Goal: Book appointment/travel/reservation

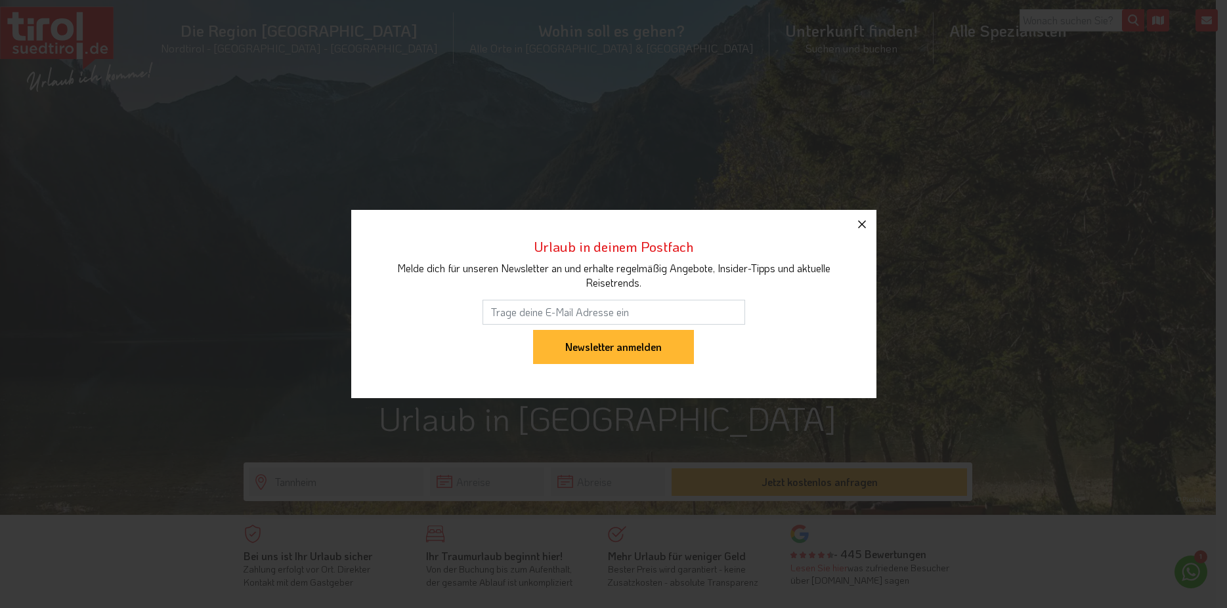
click at [853, 227] on button "button" at bounding box center [861, 224] width 29 height 29
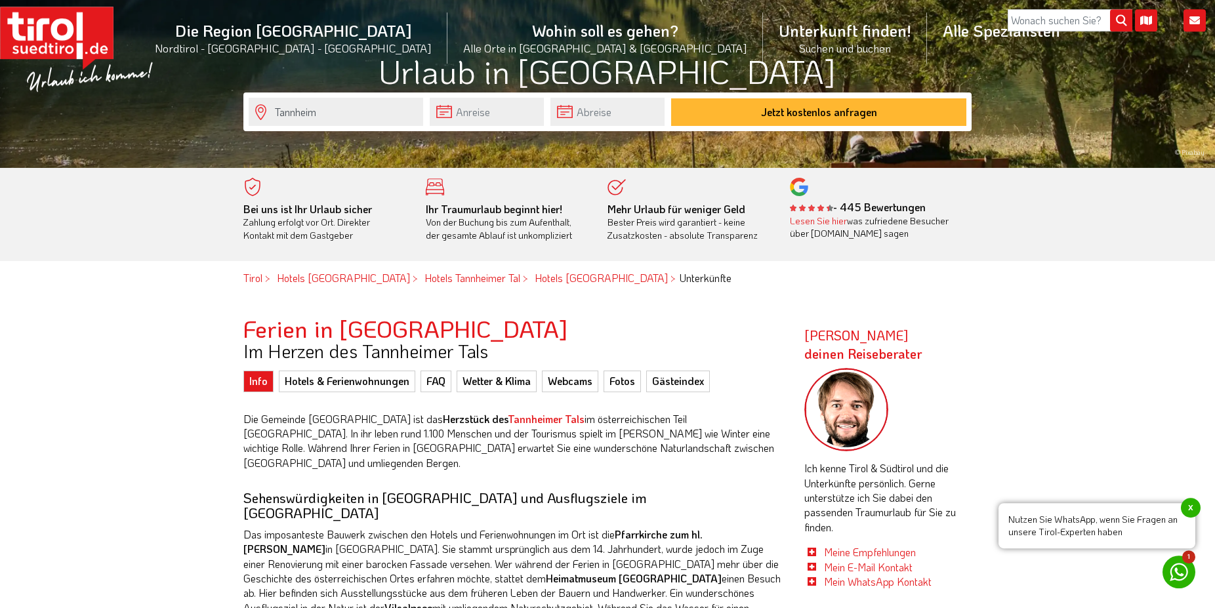
scroll to position [67, 0]
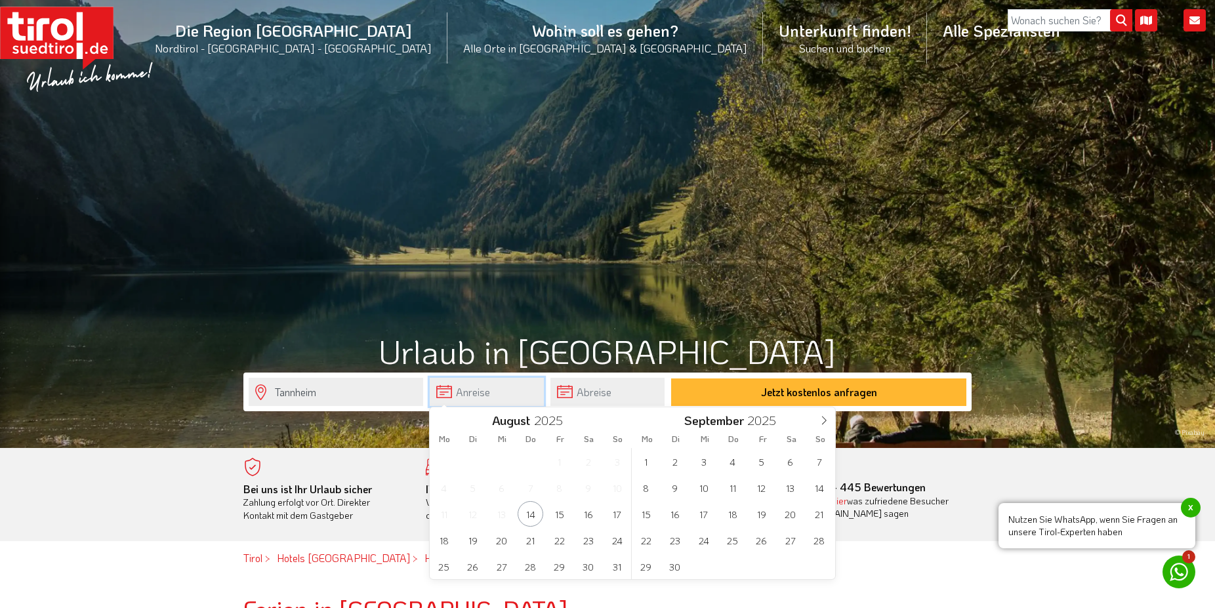
click at [505, 388] on input "text" at bounding box center [487, 392] width 114 height 28
click at [799, 517] on span "20" at bounding box center [791, 514] width 26 height 26
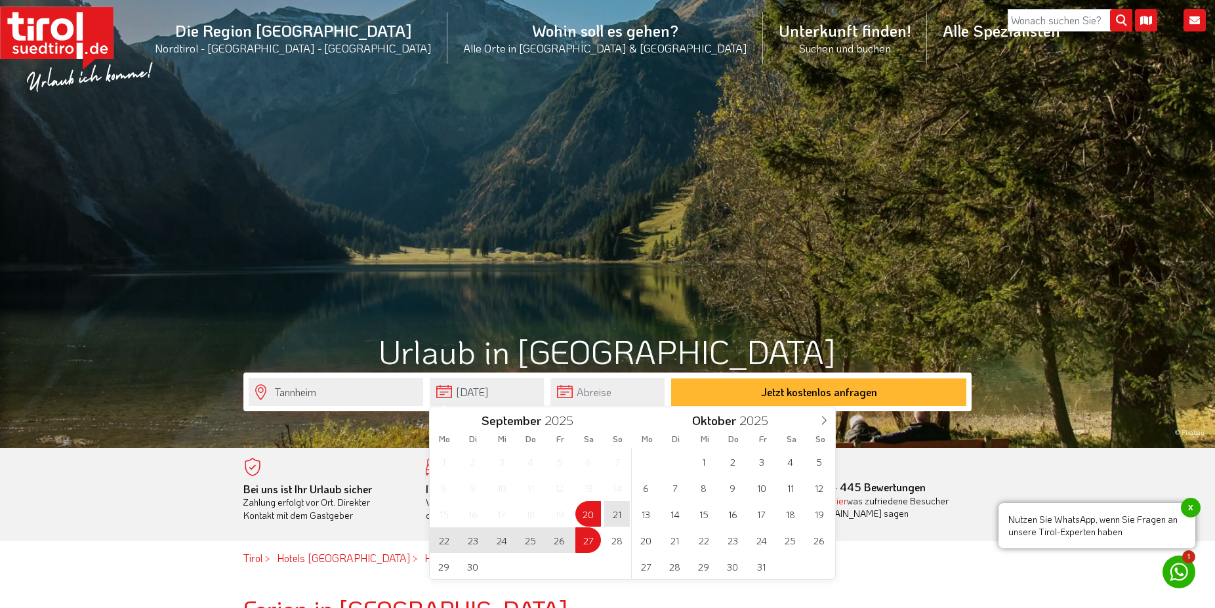
click at [591, 534] on span "27" at bounding box center [589, 541] width 26 height 26
type input "20-09-2025"
type input "27-09-2025"
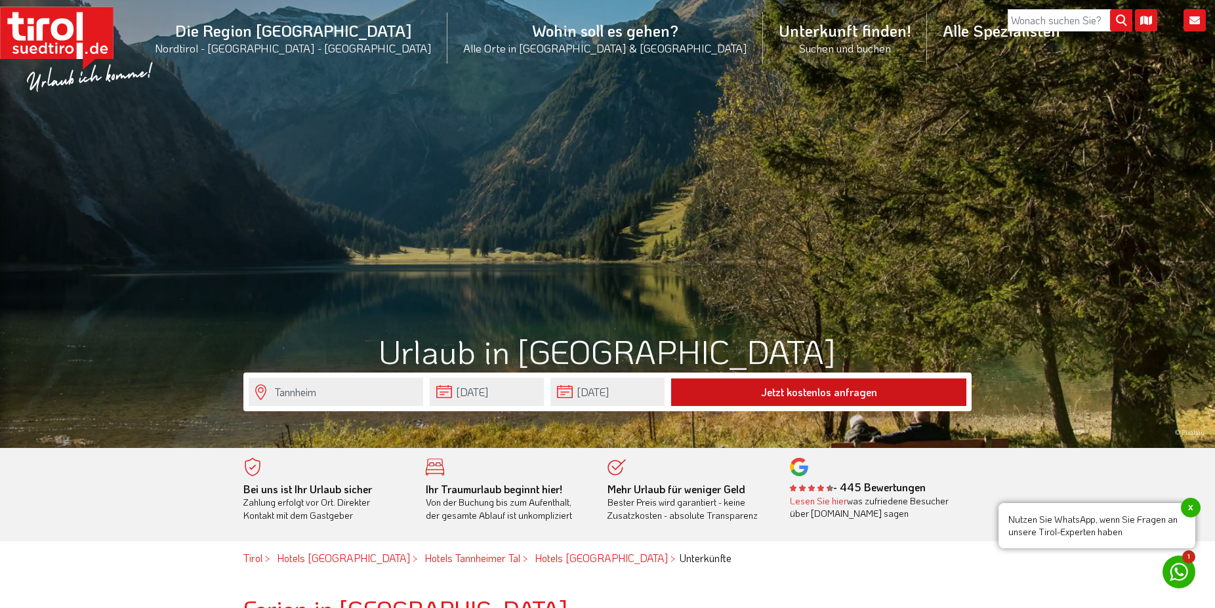
click at [785, 387] on button "Jetzt kostenlos anfragen" at bounding box center [818, 393] width 295 height 28
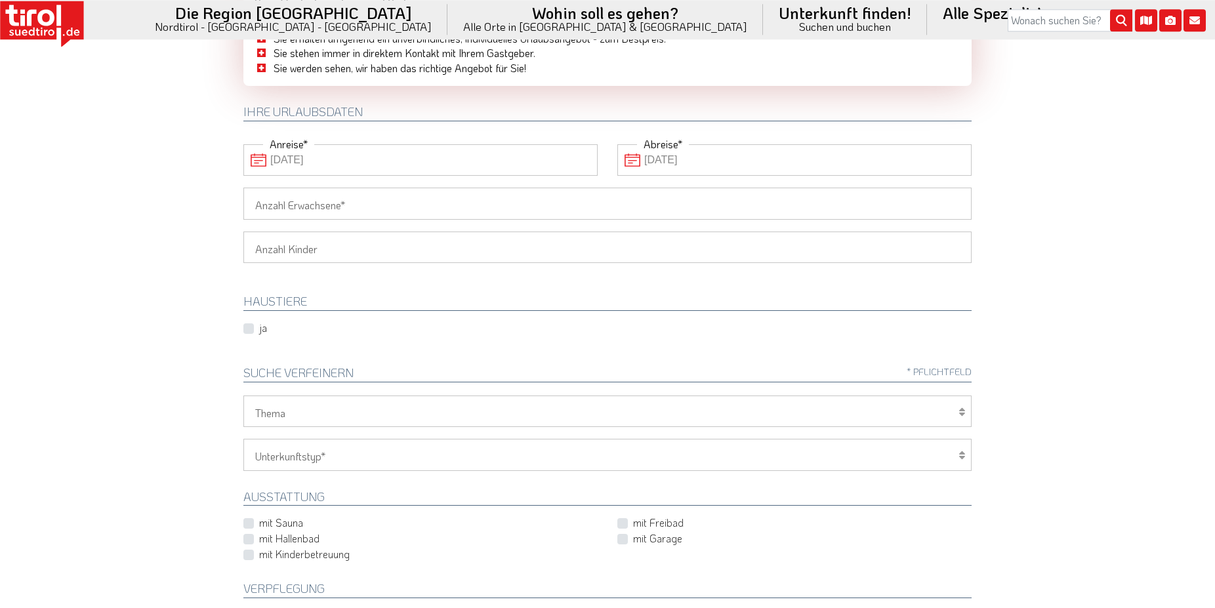
scroll to position [134, 0]
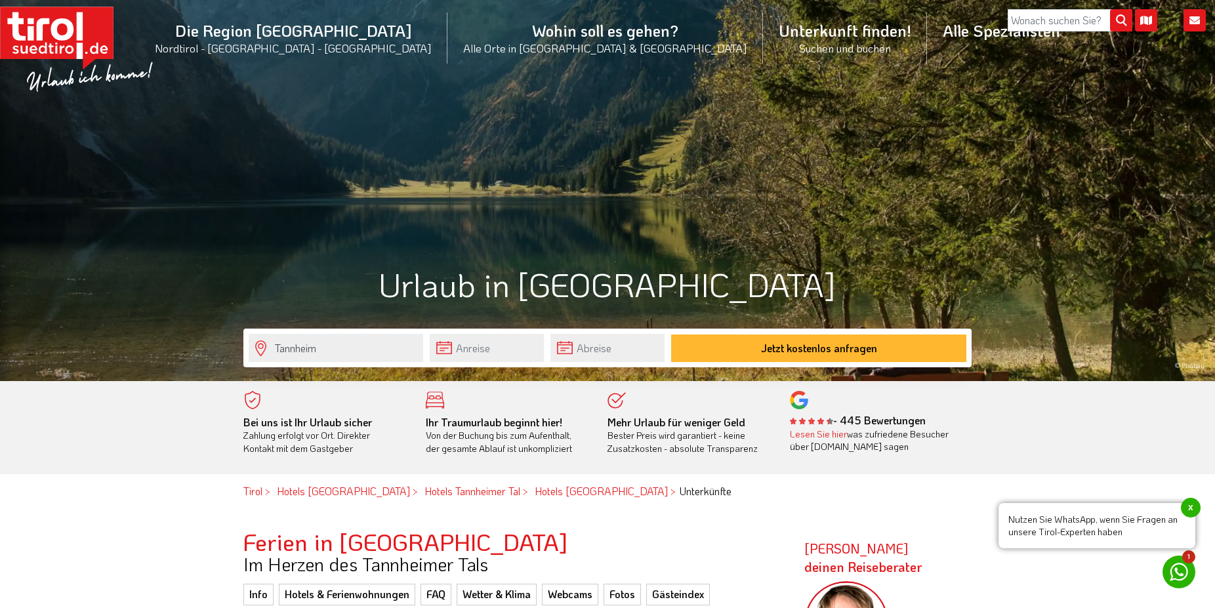
scroll to position [402, 0]
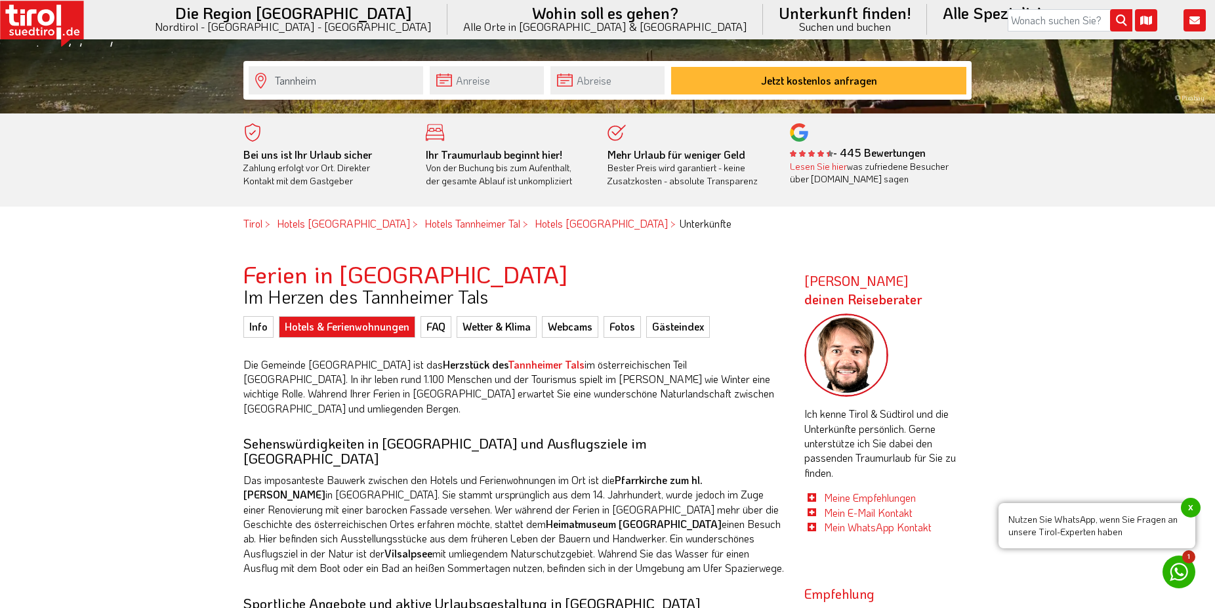
click at [387, 328] on link "Hotels & Ferienwohnungen" at bounding box center [347, 326] width 136 height 21
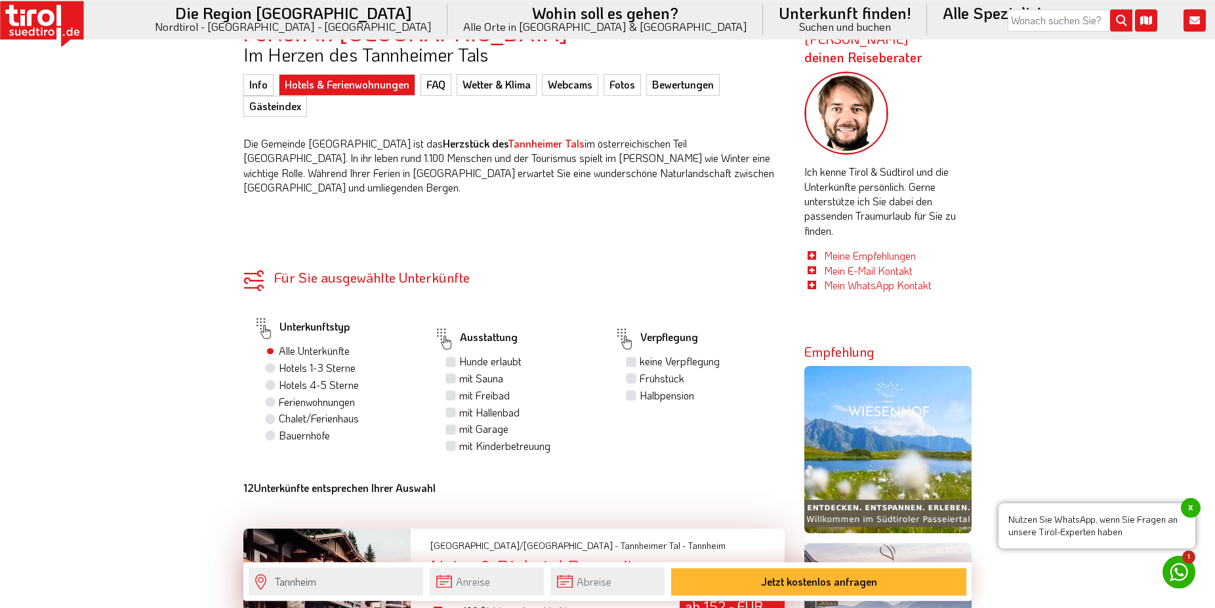
scroll to position [669, 0]
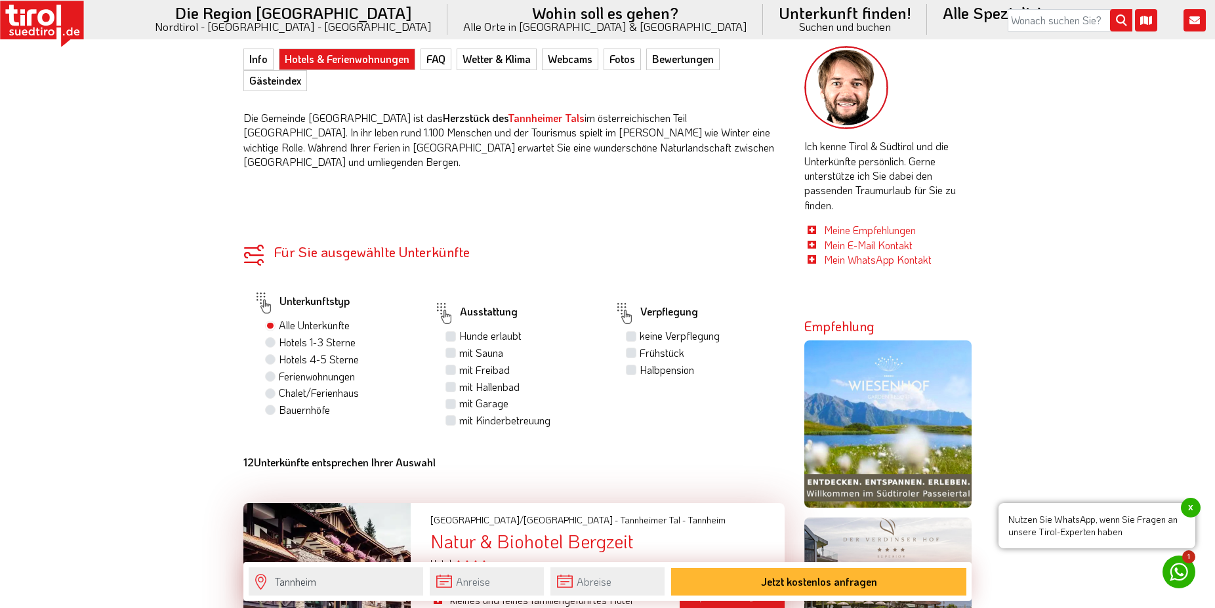
click at [640, 346] on label "Frühstück" at bounding box center [662, 353] width 45 height 14
click at [634, 348] on input "Frühstück" at bounding box center [633, 352] width 9 height 9
checkbox input "true"
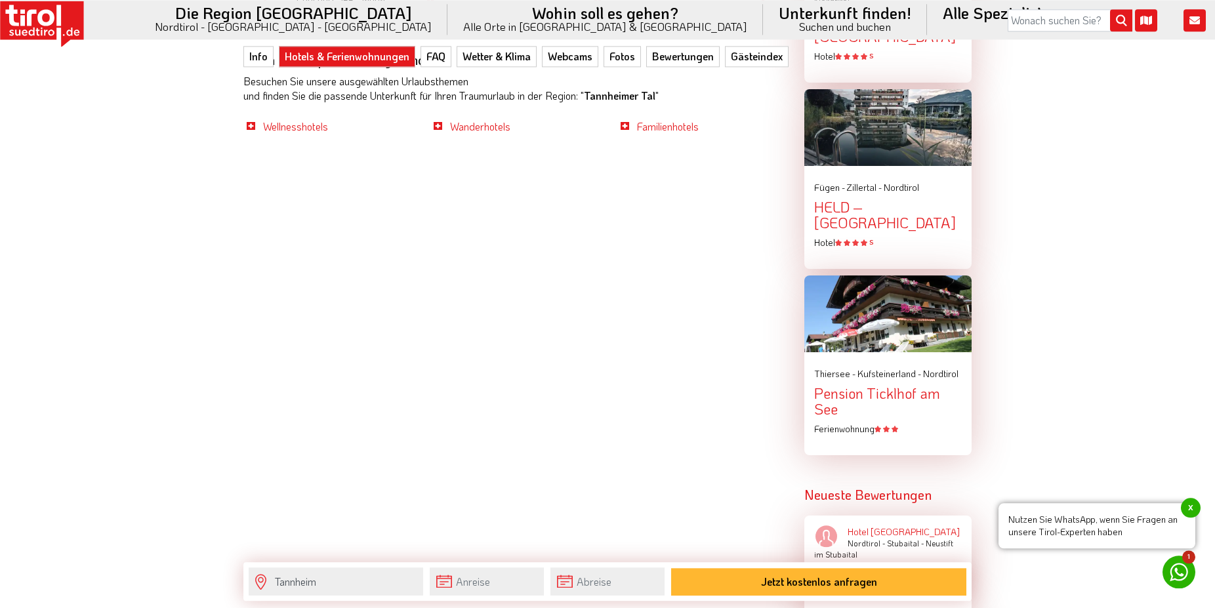
scroll to position [1807, 0]
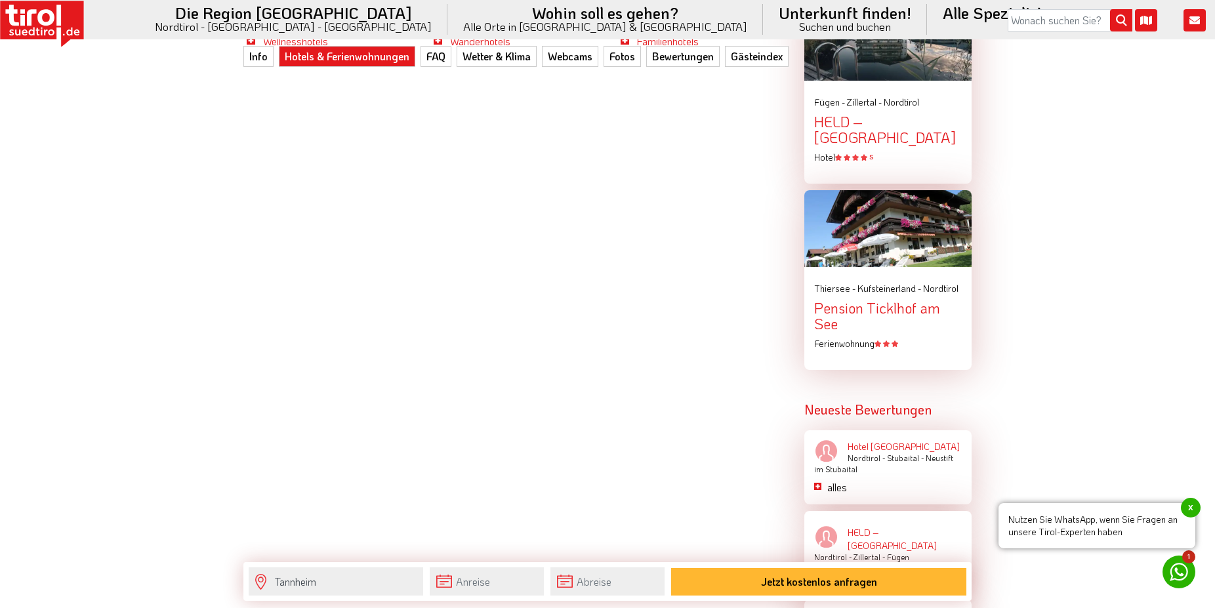
click at [911, 301] on div "Pension Ticklhof am See" at bounding box center [888, 316] width 148 height 31
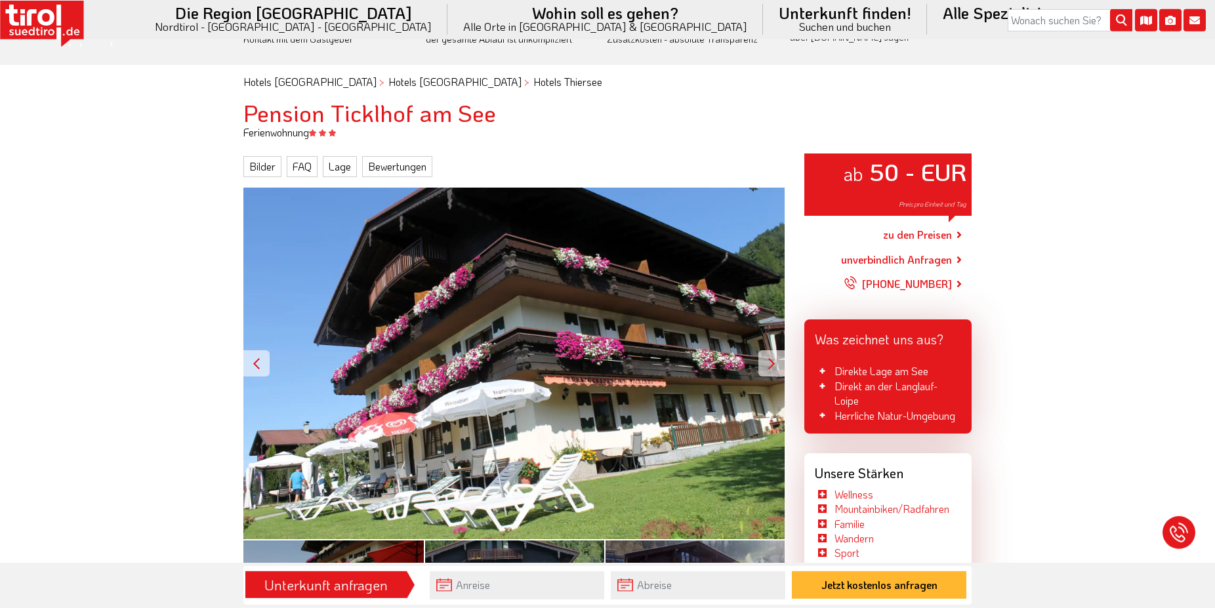
scroll to position [67, 0]
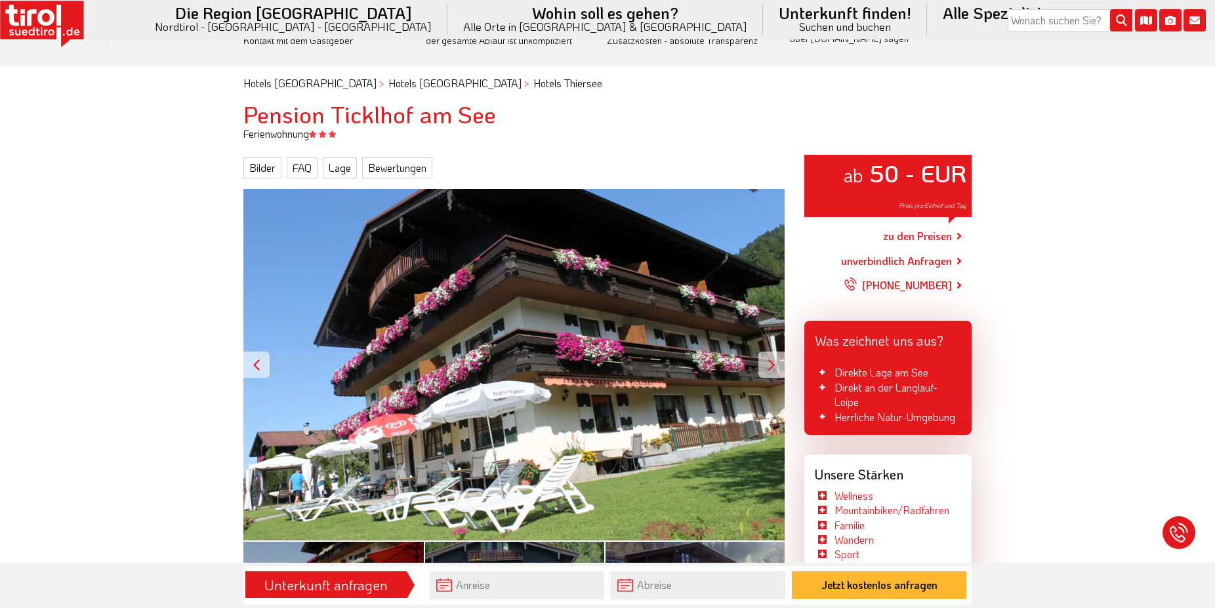
click at [778, 362] on div at bounding box center [772, 365] width 26 height 26
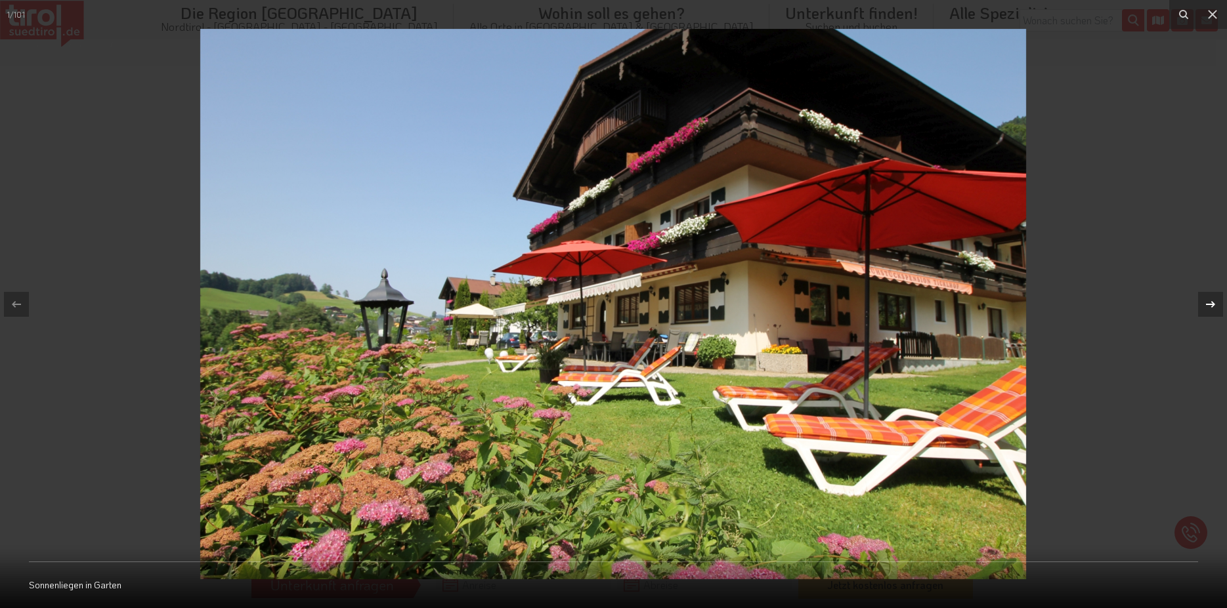
click at [1206, 300] on icon at bounding box center [1210, 305] width 16 height 16
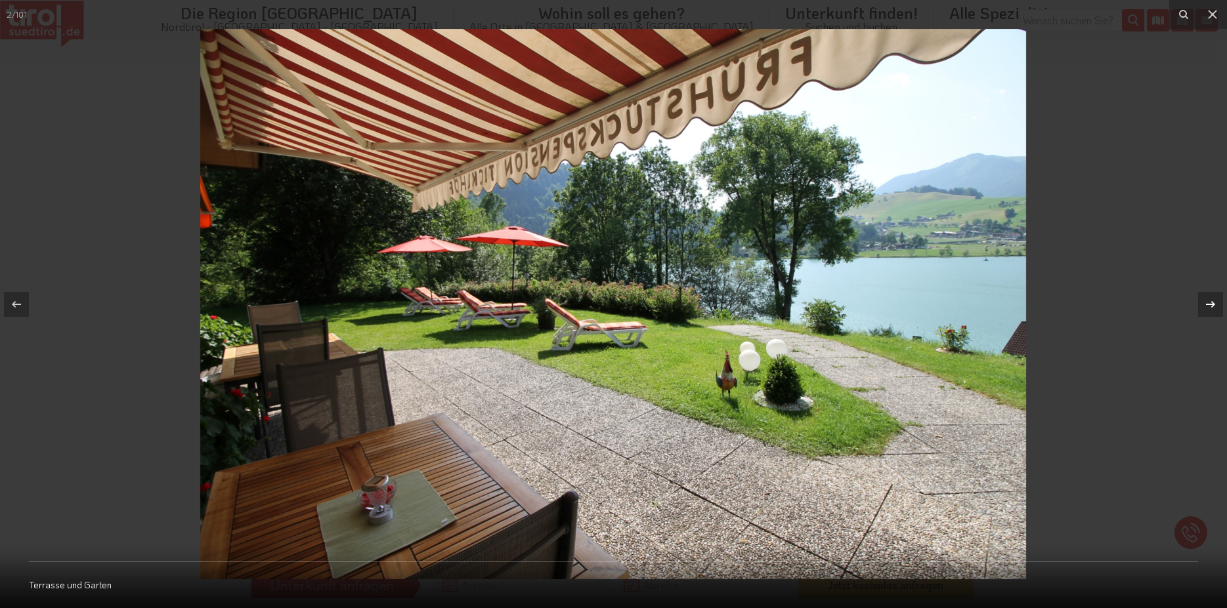
click at [1206, 300] on icon at bounding box center [1210, 305] width 16 height 16
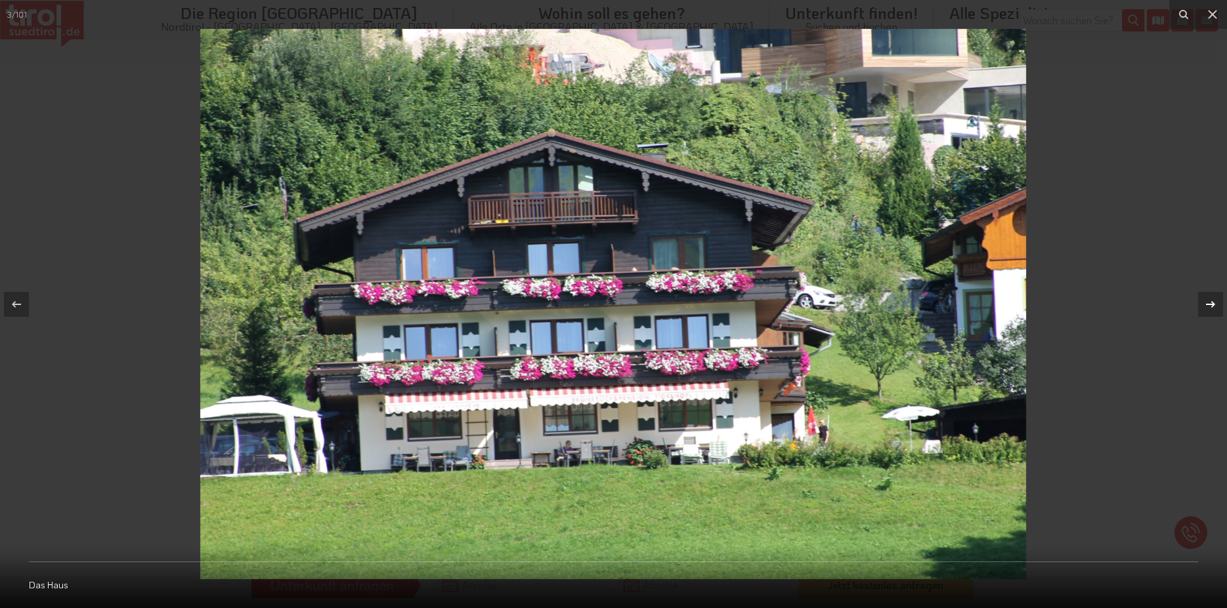
click at [1207, 300] on icon at bounding box center [1210, 305] width 16 height 16
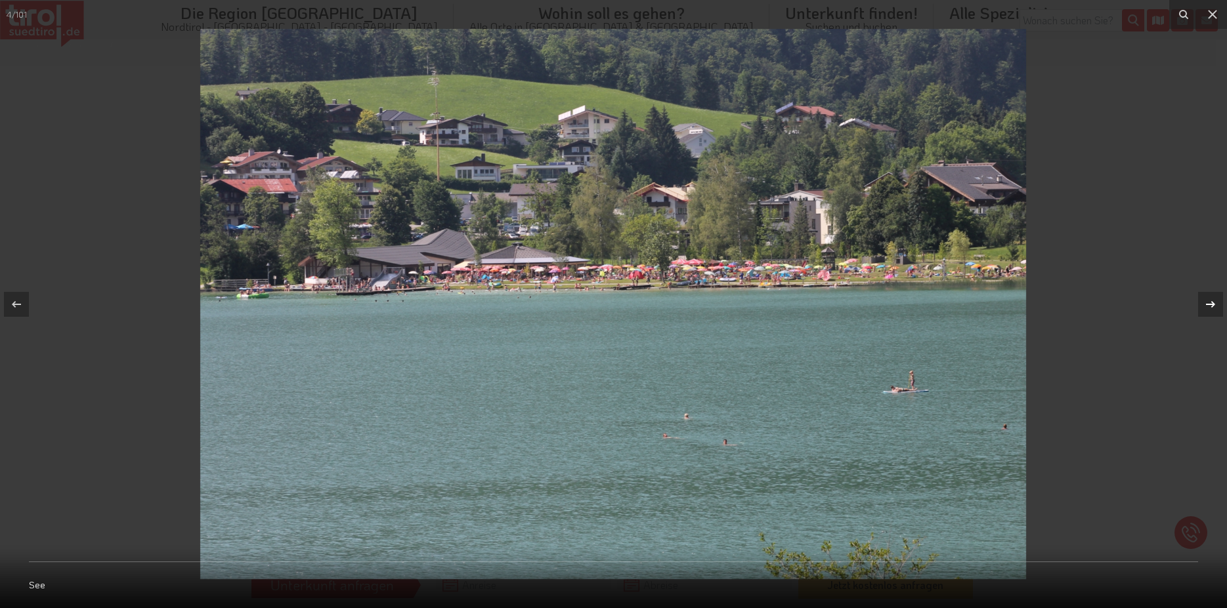
click at [1207, 300] on icon at bounding box center [1210, 305] width 16 height 16
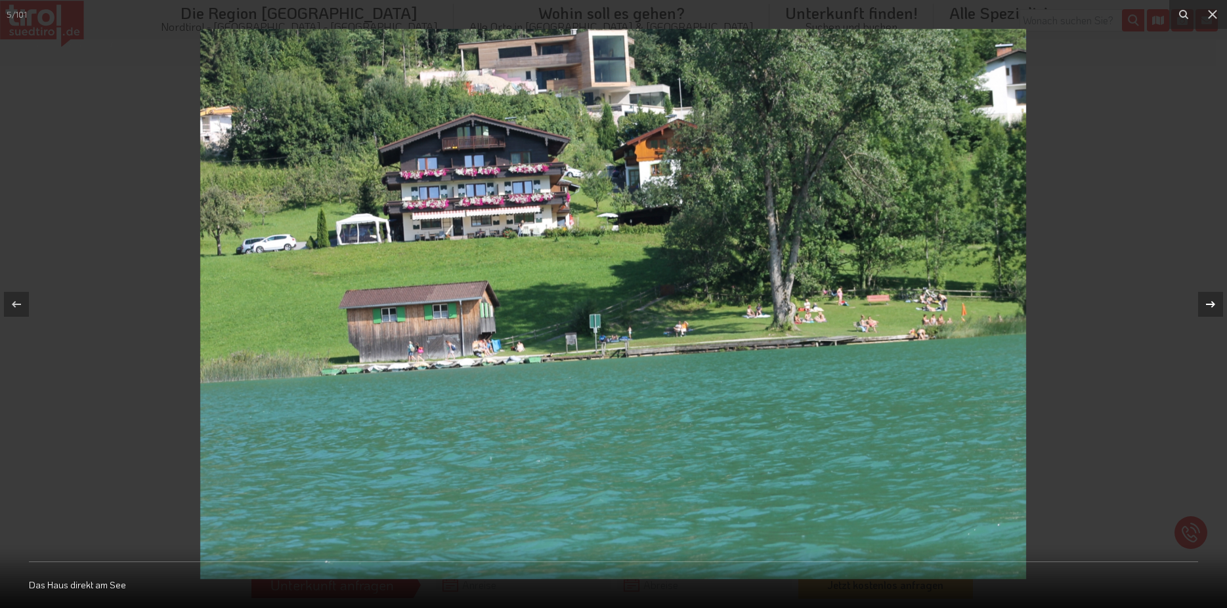
click at [1207, 300] on icon at bounding box center [1210, 305] width 16 height 16
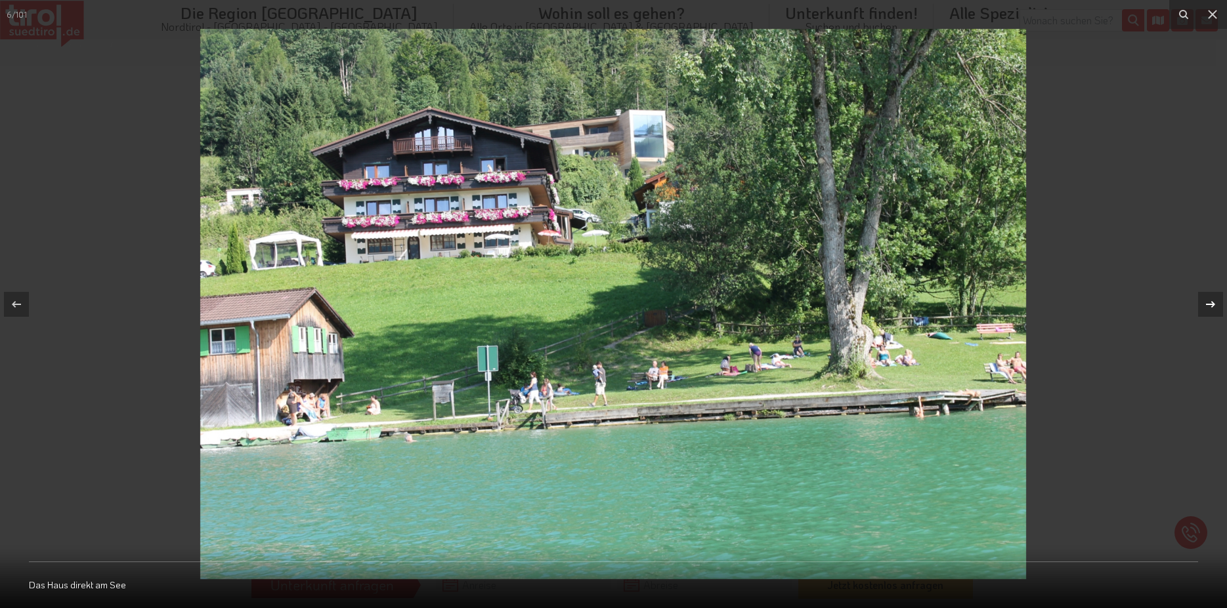
click at [1207, 299] on icon at bounding box center [1210, 305] width 16 height 16
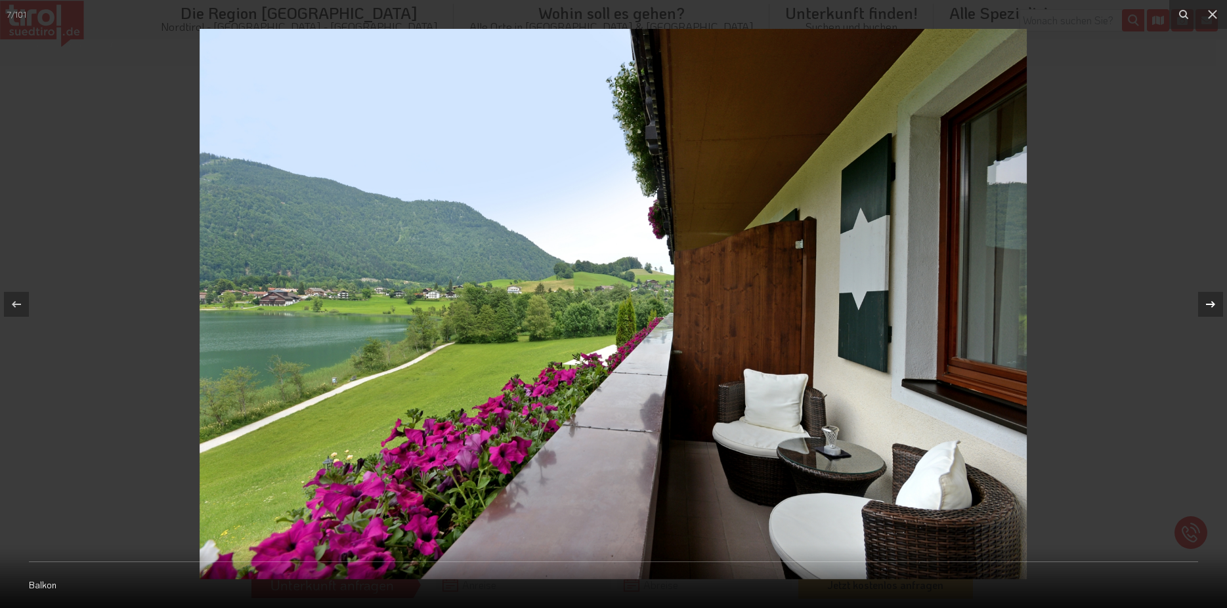
click at [1207, 299] on icon at bounding box center [1210, 305] width 16 height 16
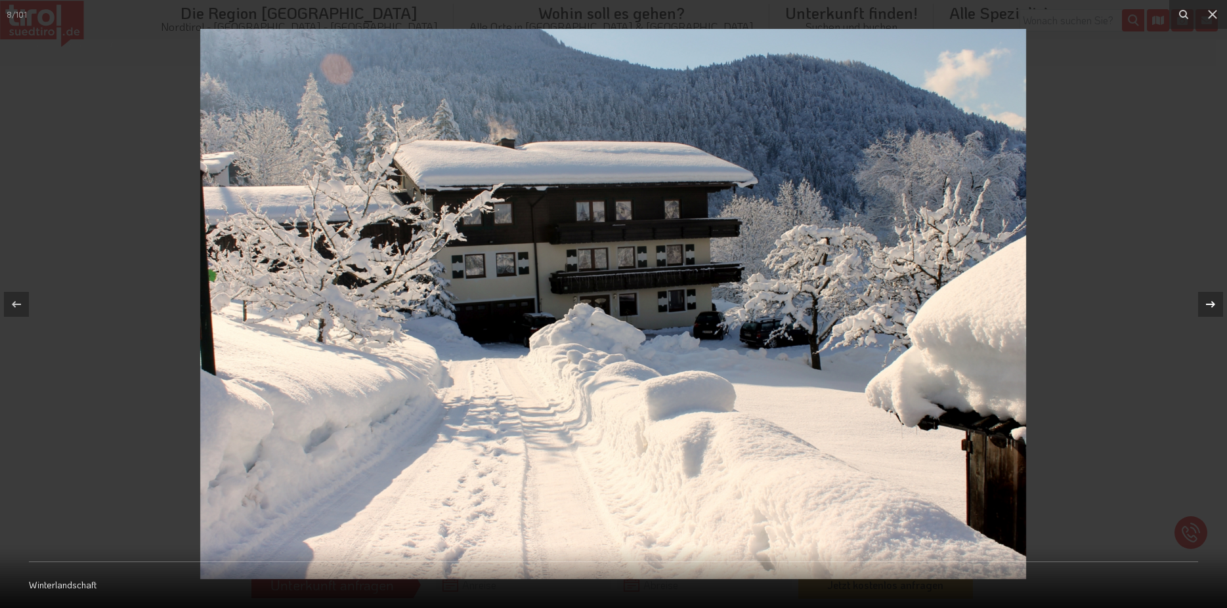
click at [1207, 299] on icon at bounding box center [1210, 305] width 16 height 16
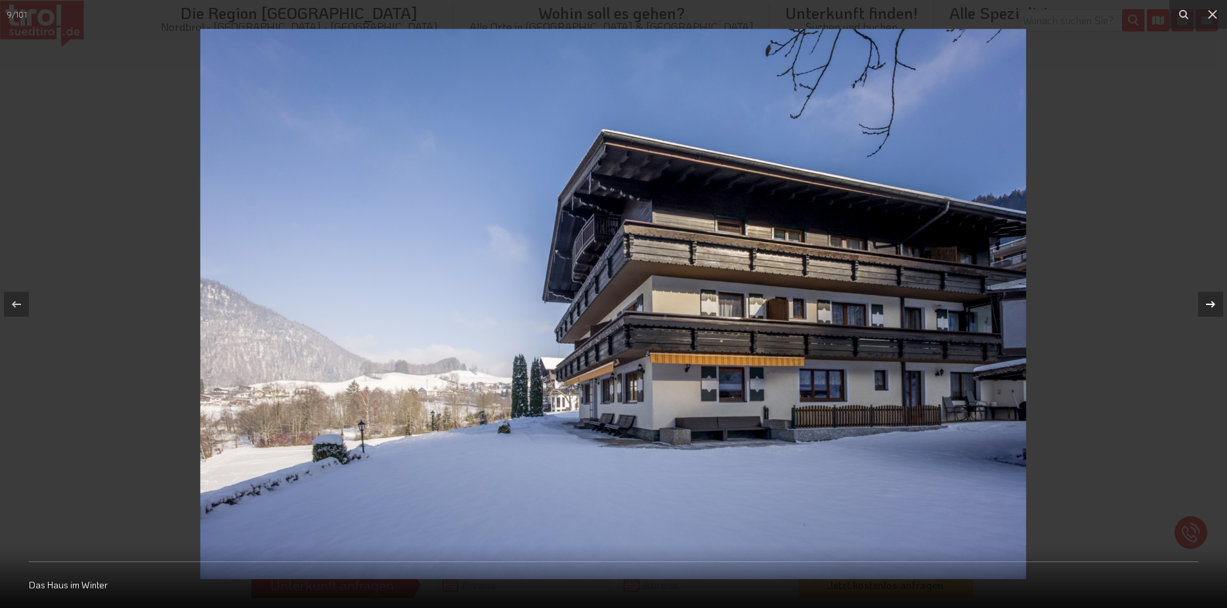
click at [1207, 299] on icon at bounding box center [1210, 305] width 16 height 16
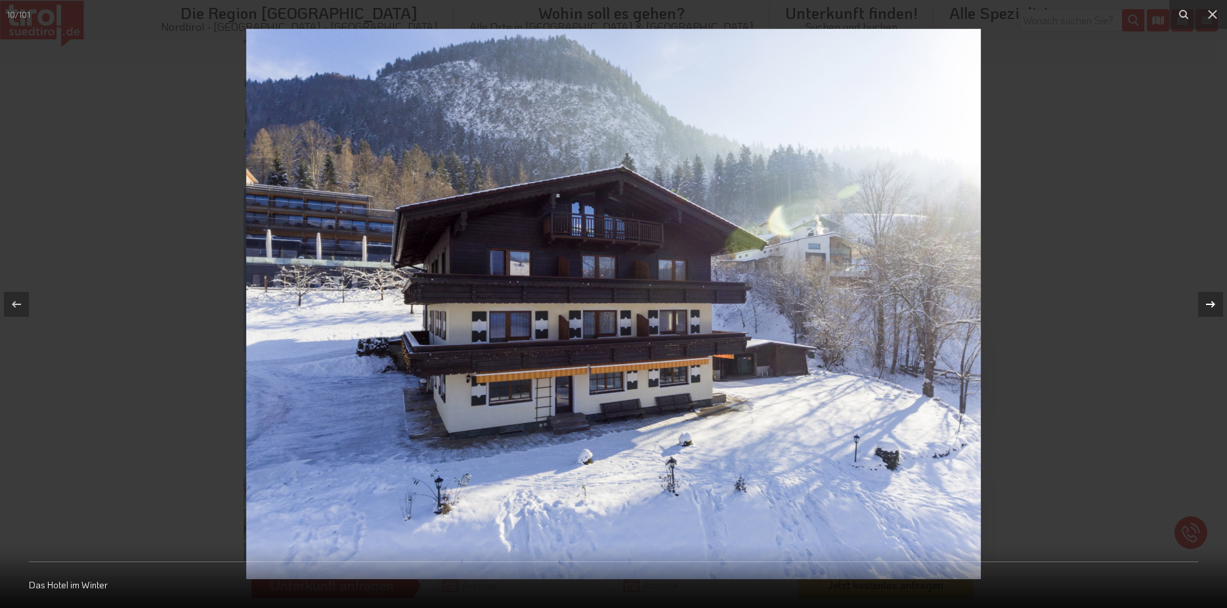
click at [1207, 299] on icon at bounding box center [1210, 305] width 16 height 16
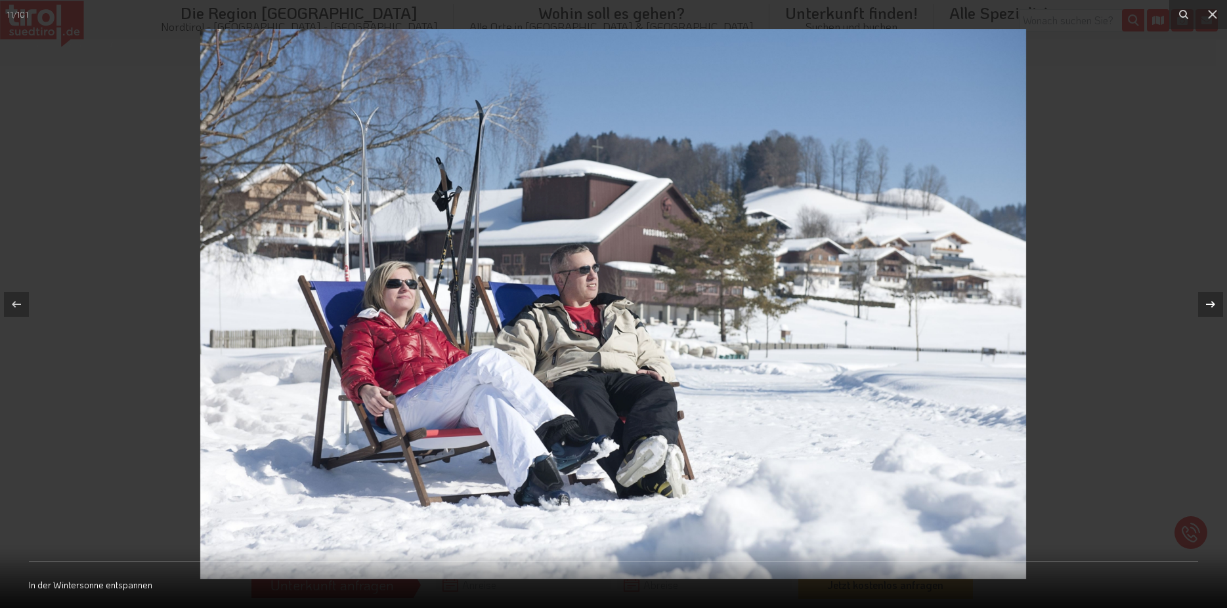
click at [1207, 299] on icon at bounding box center [1210, 305] width 16 height 16
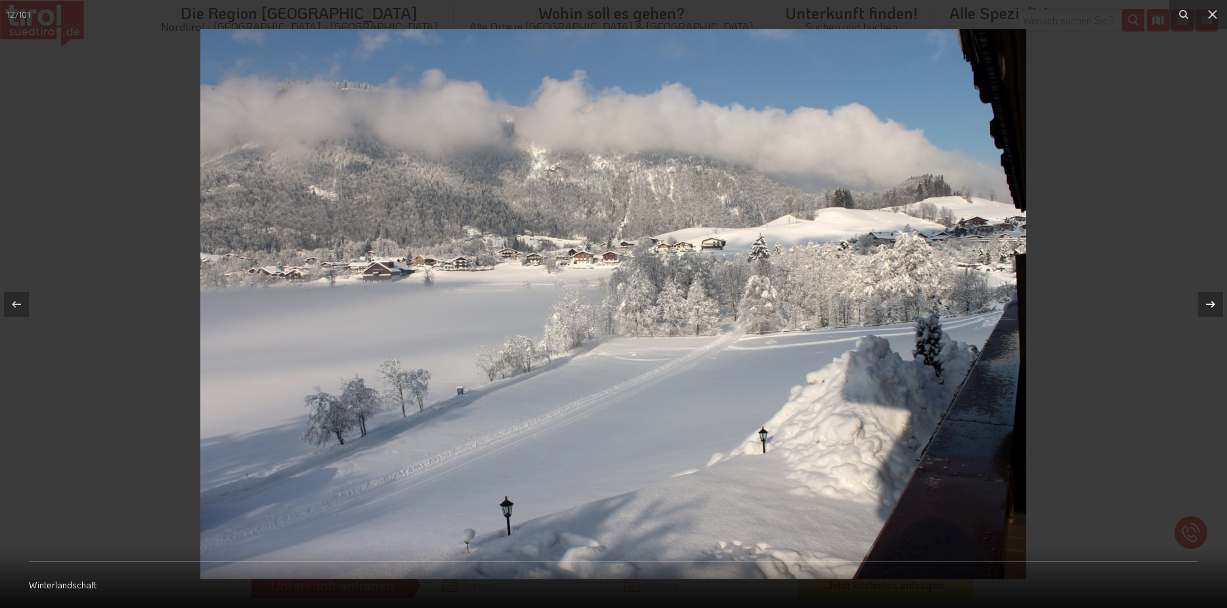
click at [1207, 299] on icon at bounding box center [1210, 305] width 16 height 16
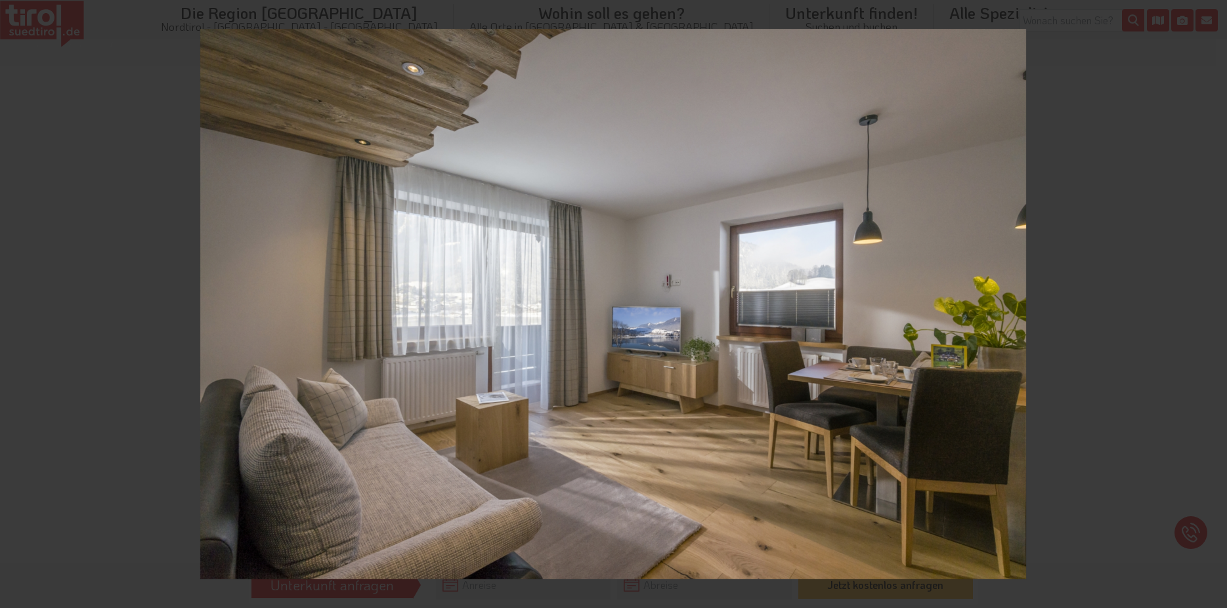
click at [1207, 299] on icon at bounding box center [1210, 305] width 16 height 16
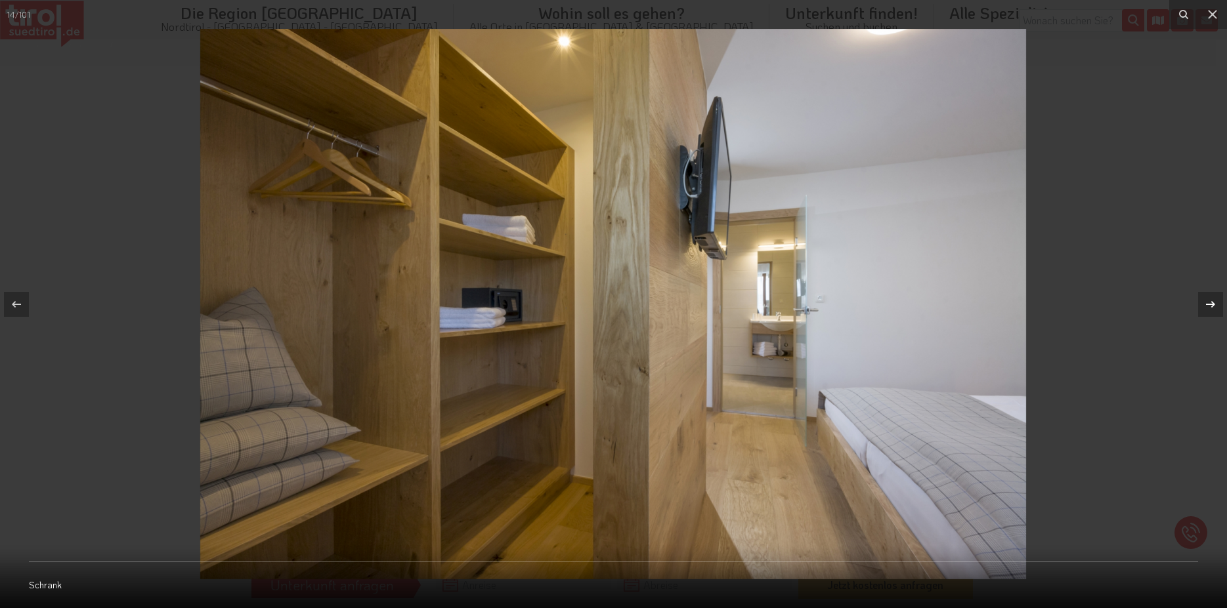
click at [1207, 299] on icon at bounding box center [1210, 305] width 16 height 16
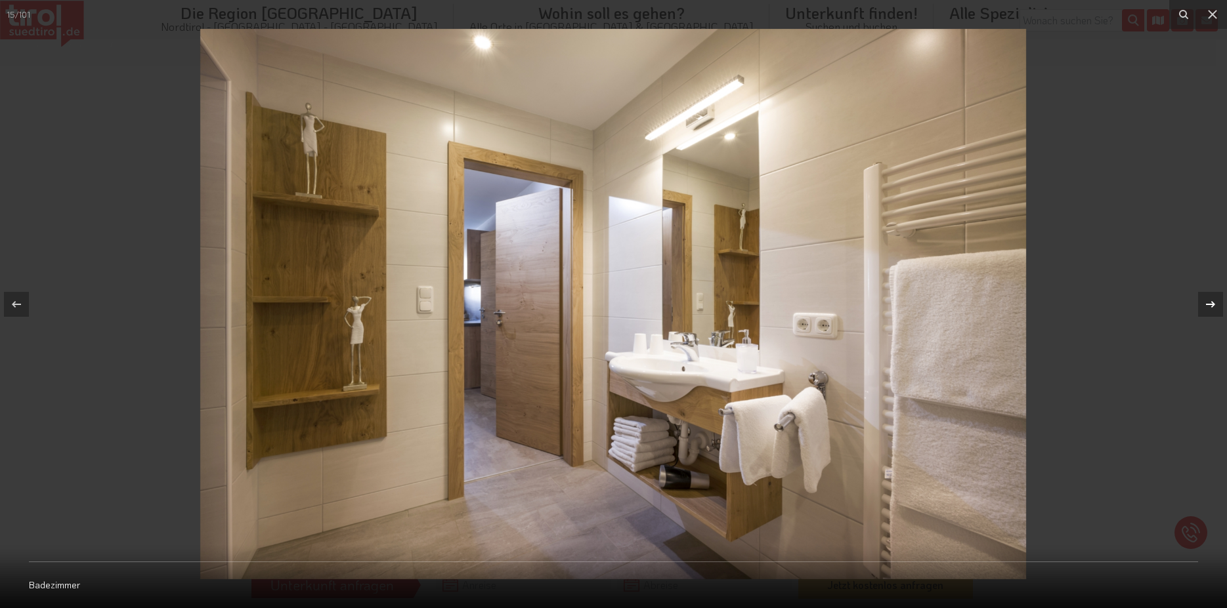
click at [1207, 299] on icon at bounding box center [1210, 305] width 16 height 16
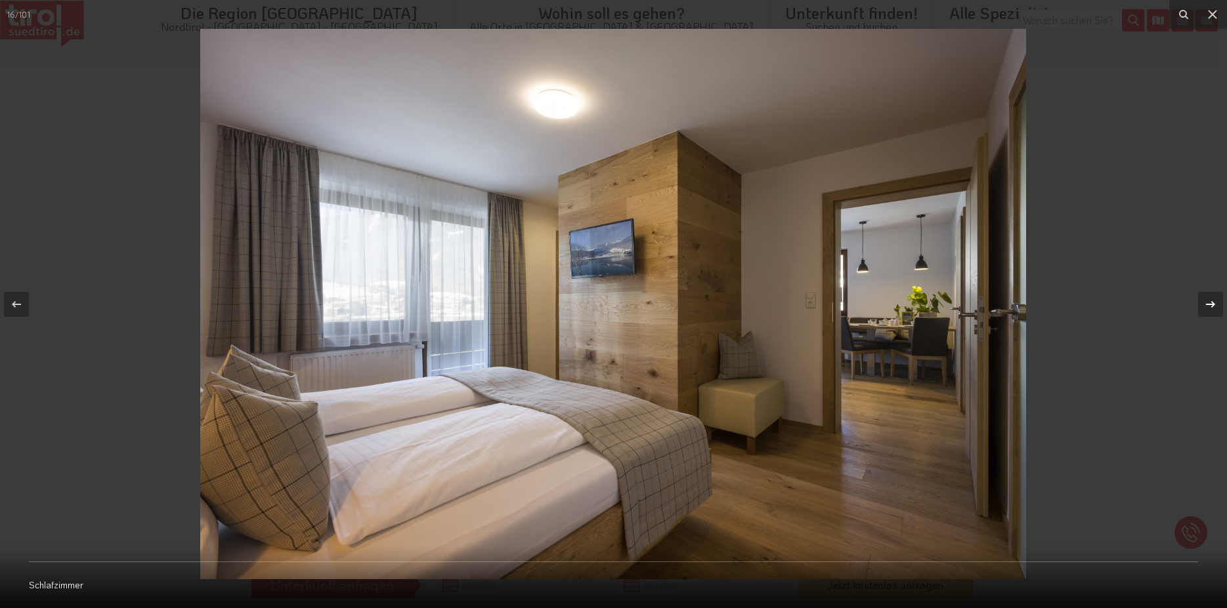
click at [1207, 299] on icon at bounding box center [1210, 305] width 16 height 16
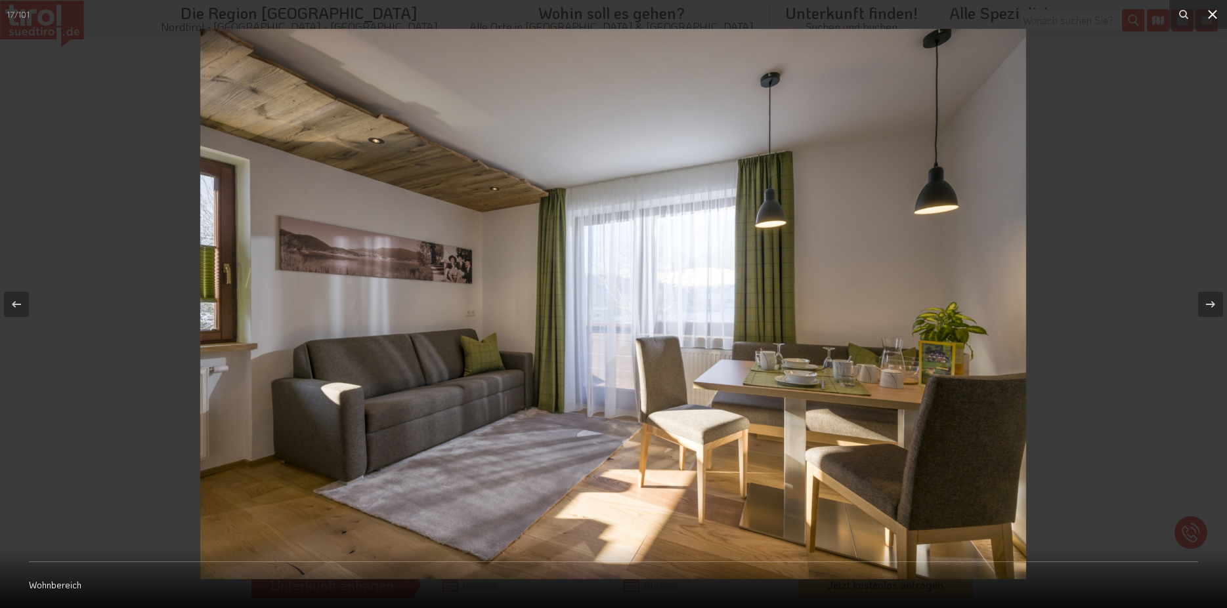
click at [1213, 12] on icon at bounding box center [1212, 15] width 16 height 16
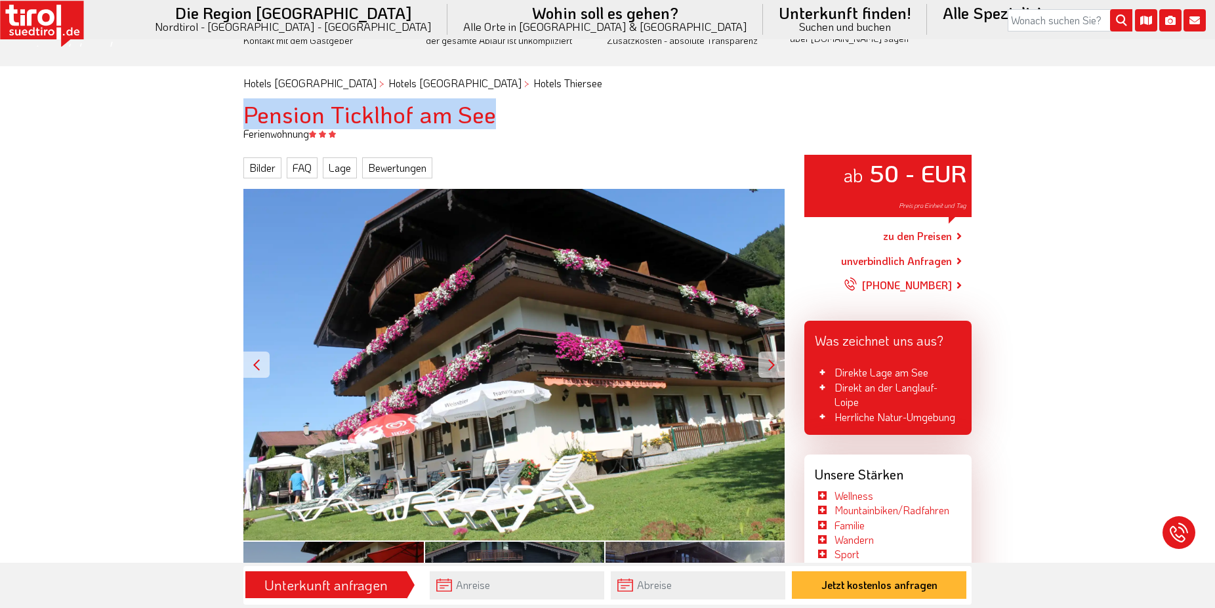
drag, startPoint x: 243, startPoint y: 108, endPoint x: 498, endPoint y: 115, distance: 254.7
click at [498, 115] on h1 "Pension Ticklhof am See" at bounding box center [607, 114] width 728 height 26
copy h1 "Pension Ticklhof am See"
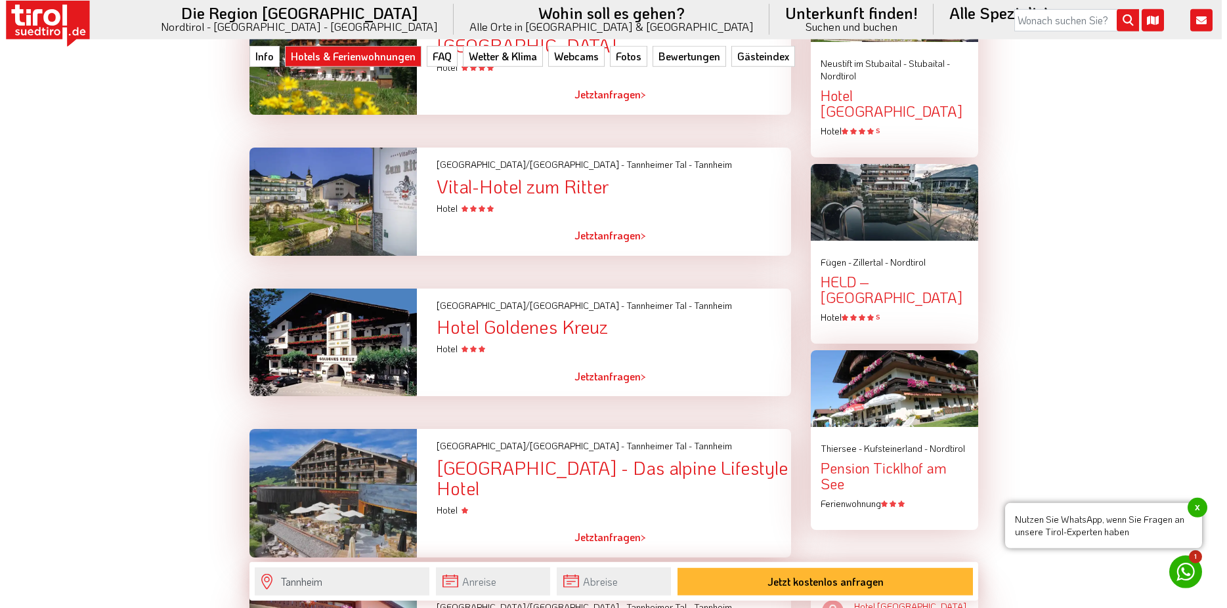
scroll to position [1673, 0]
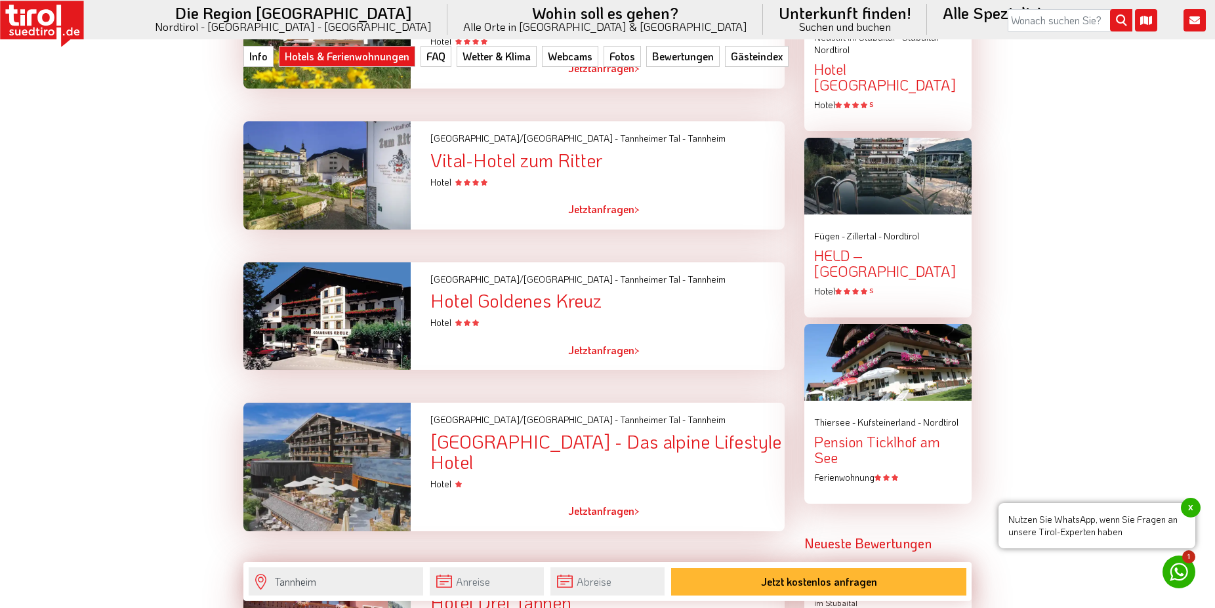
click at [532, 291] on div "Hotel Goldenes Kreuz" at bounding box center [607, 301] width 354 height 20
click at [379, 291] on div at bounding box center [327, 316] width 187 height 108
click at [619, 340] on link "Jetzt anfragen >" at bounding box center [604, 350] width 72 height 30
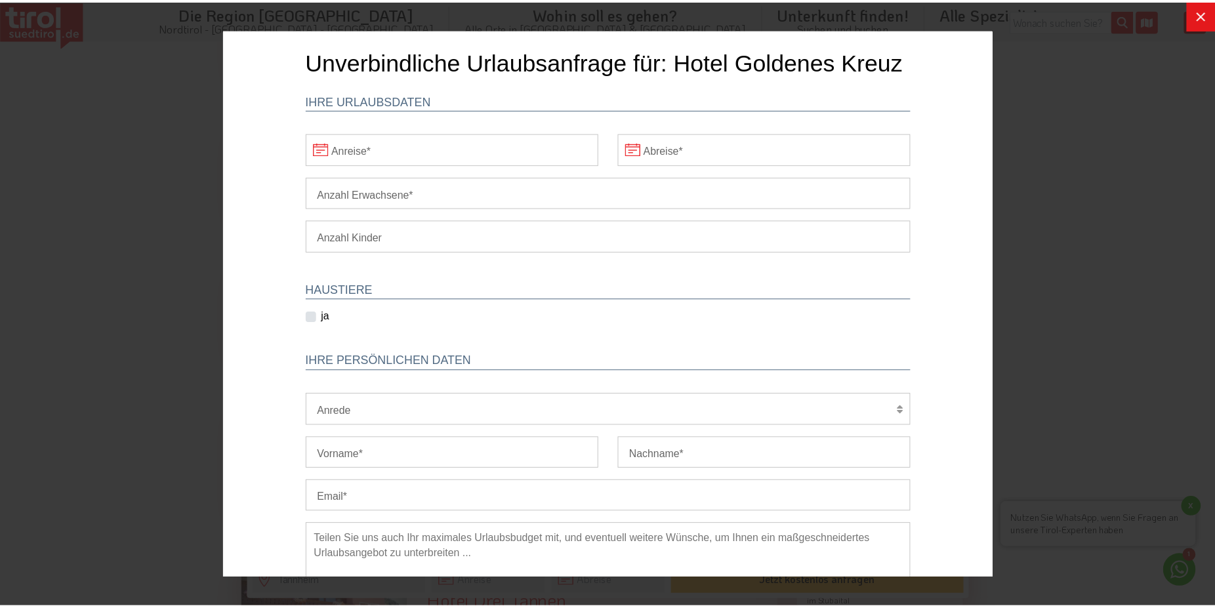
scroll to position [0, 0]
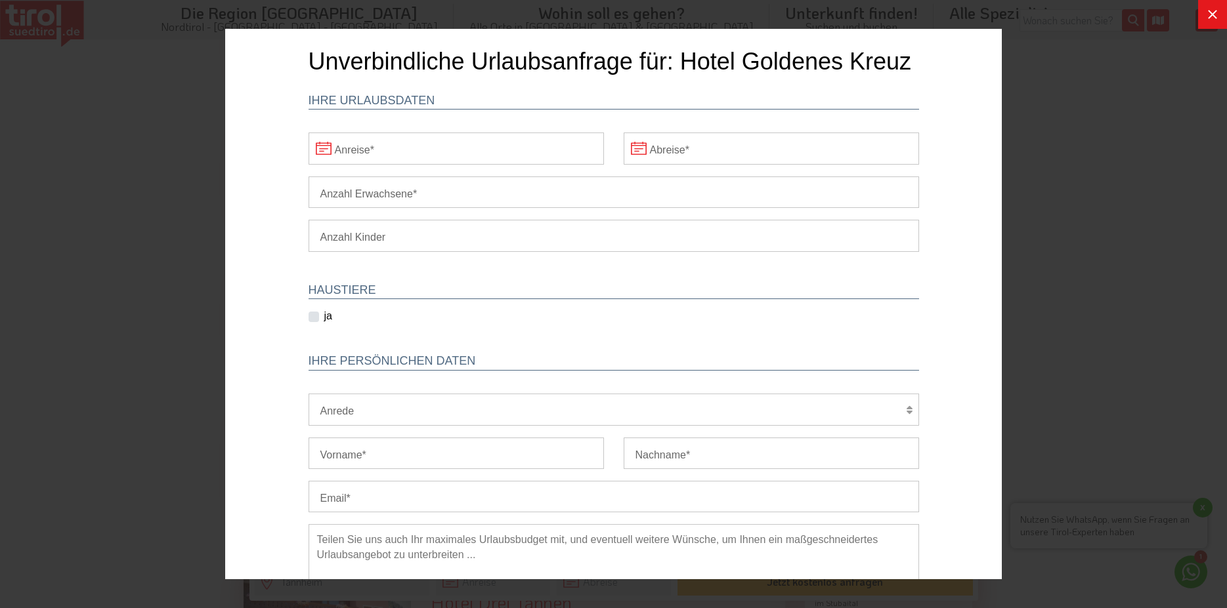
click at [1215, 14] on button at bounding box center [1212, 14] width 29 height 29
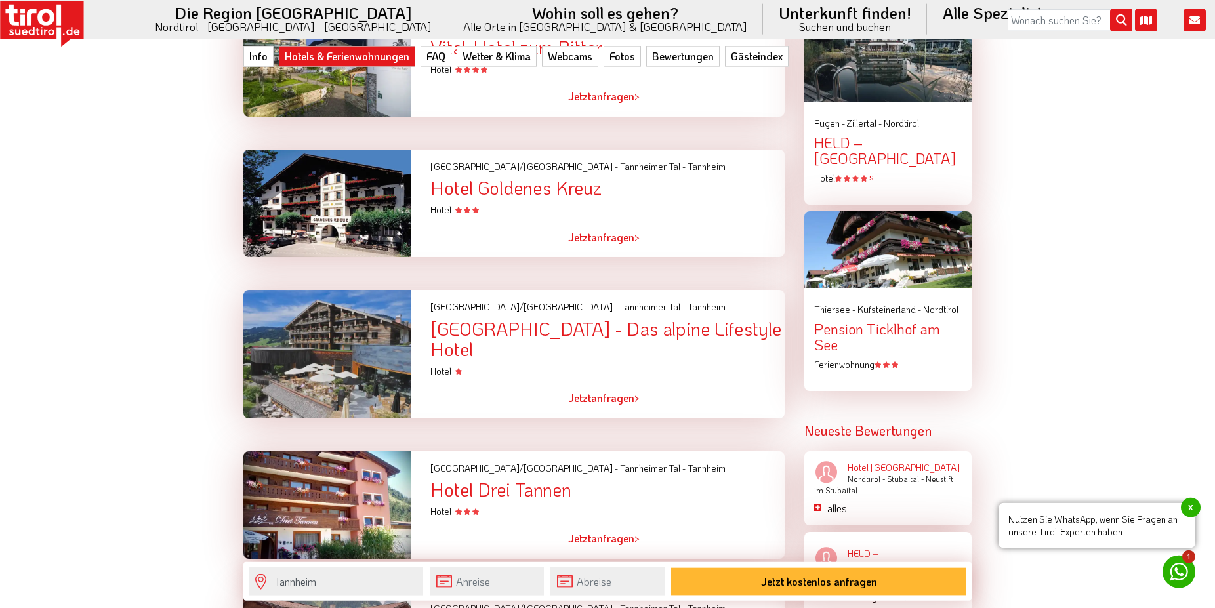
scroll to position [1807, 0]
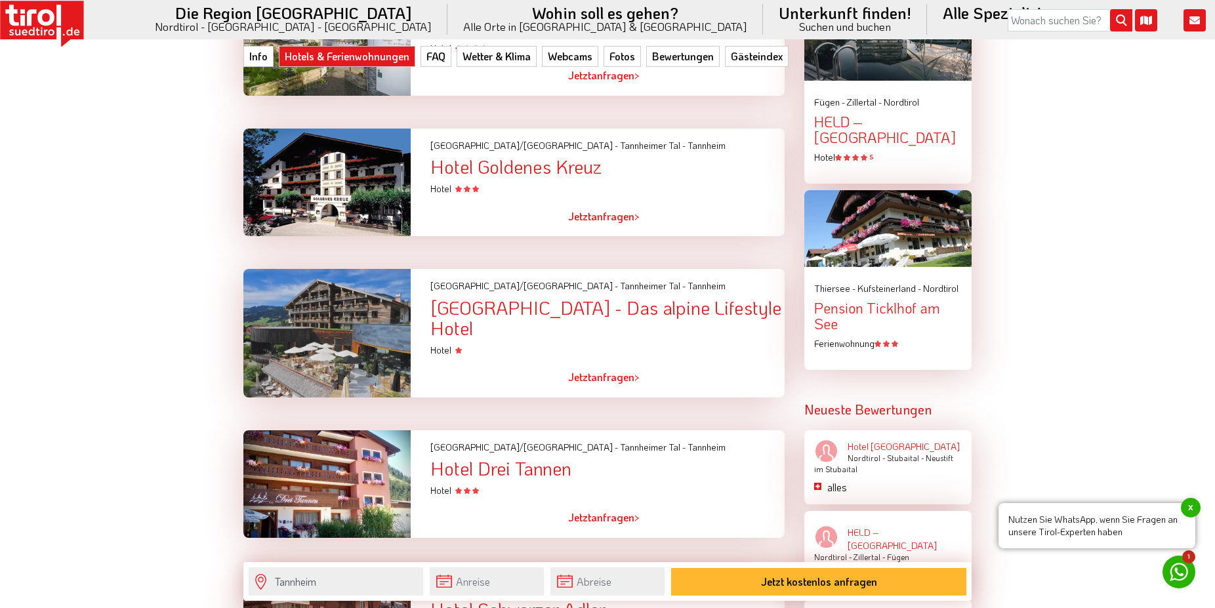
click at [631, 157] on div "Hotel Goldenes Kreuz" at bounding box center [607, 167] width 354 height 20
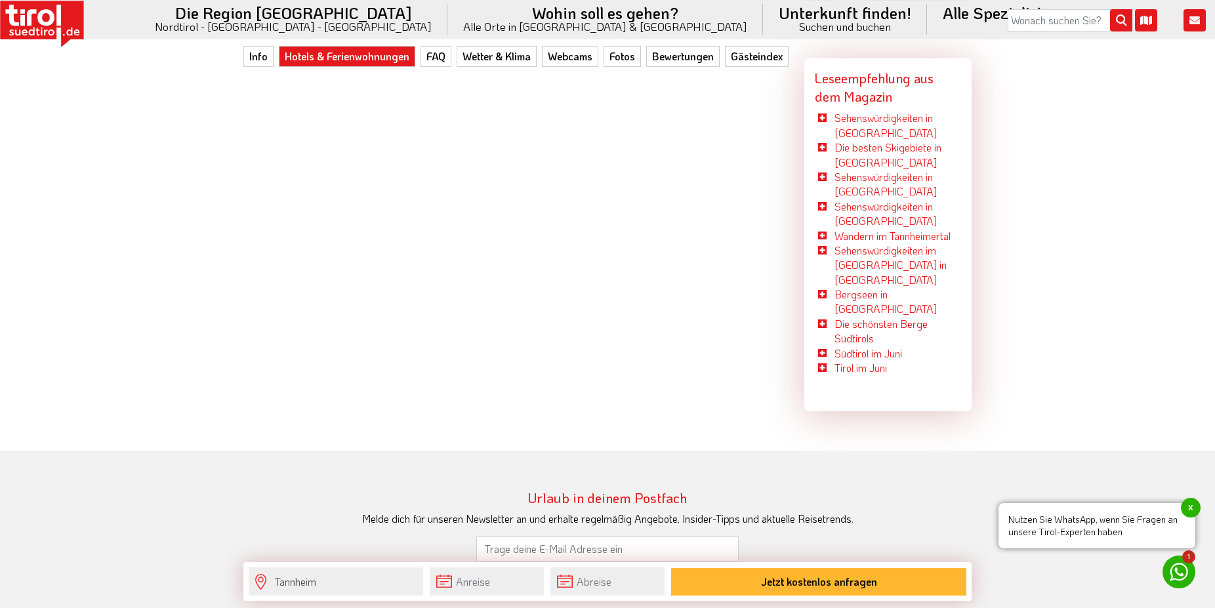
scroll to position [3815, 0]
